Goal: Find specific page/section: Find specific page/section

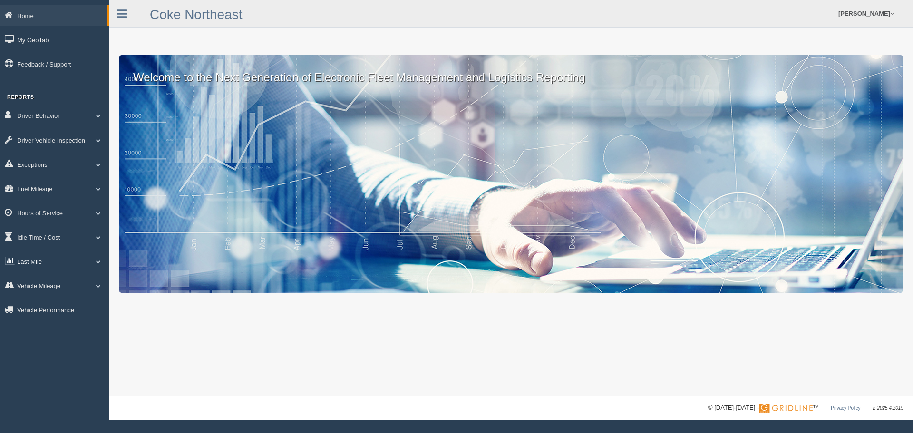
click at [99, 258] on link "Last Mile" at bounding box center [54, 261] width 109 height 21
click at [40, 302] on link "Zone Editor" at bounding box center [62, 300] width 90 height 17
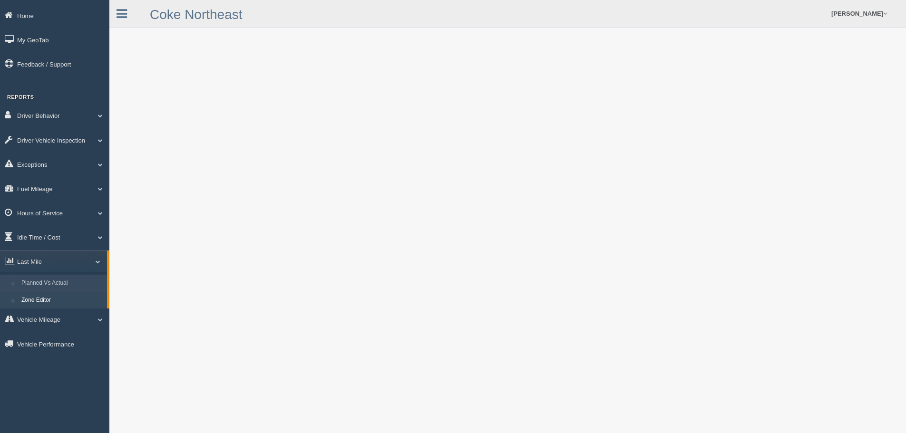
click at [48, 282] on link "Planned Vs Actual" at bounding box center [62, 283] width 90 height 17
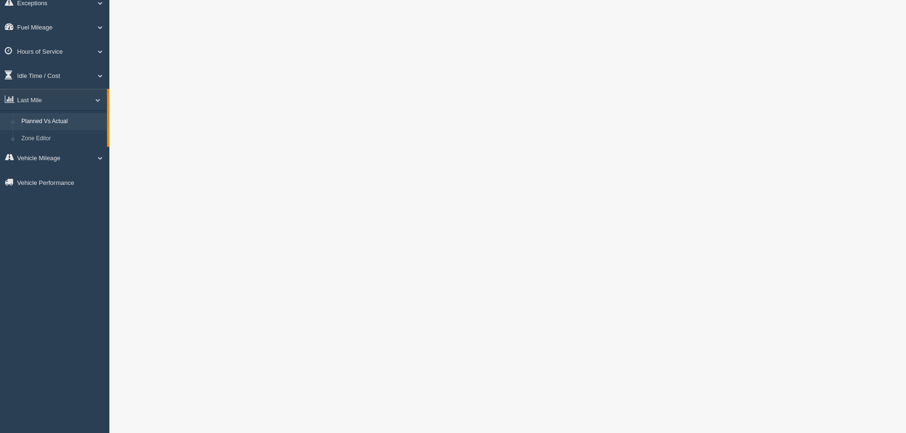
scroll to position [238, 0]
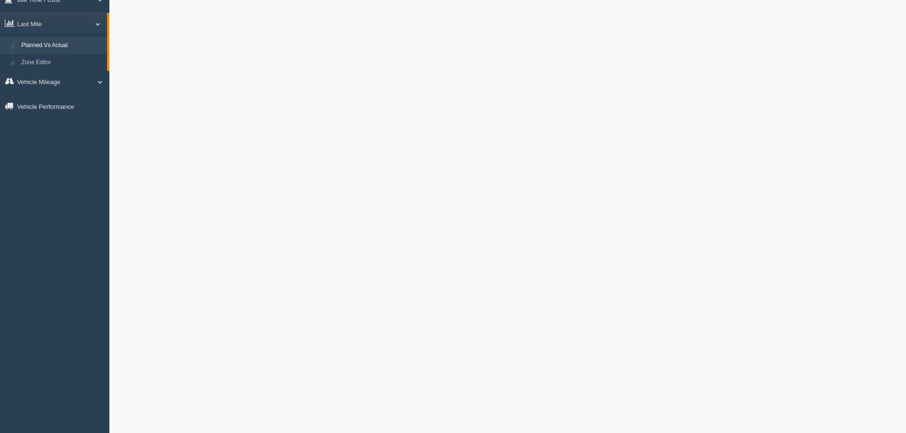
click at [61, 259] on div "Home My GeoTab Feedback / Support Reports Driver Behavior Driver Scorecard Driv…" at bounding box center [453, 172] width 906 height 820
